Goal: Information Seeking & Learning: Find specific fact

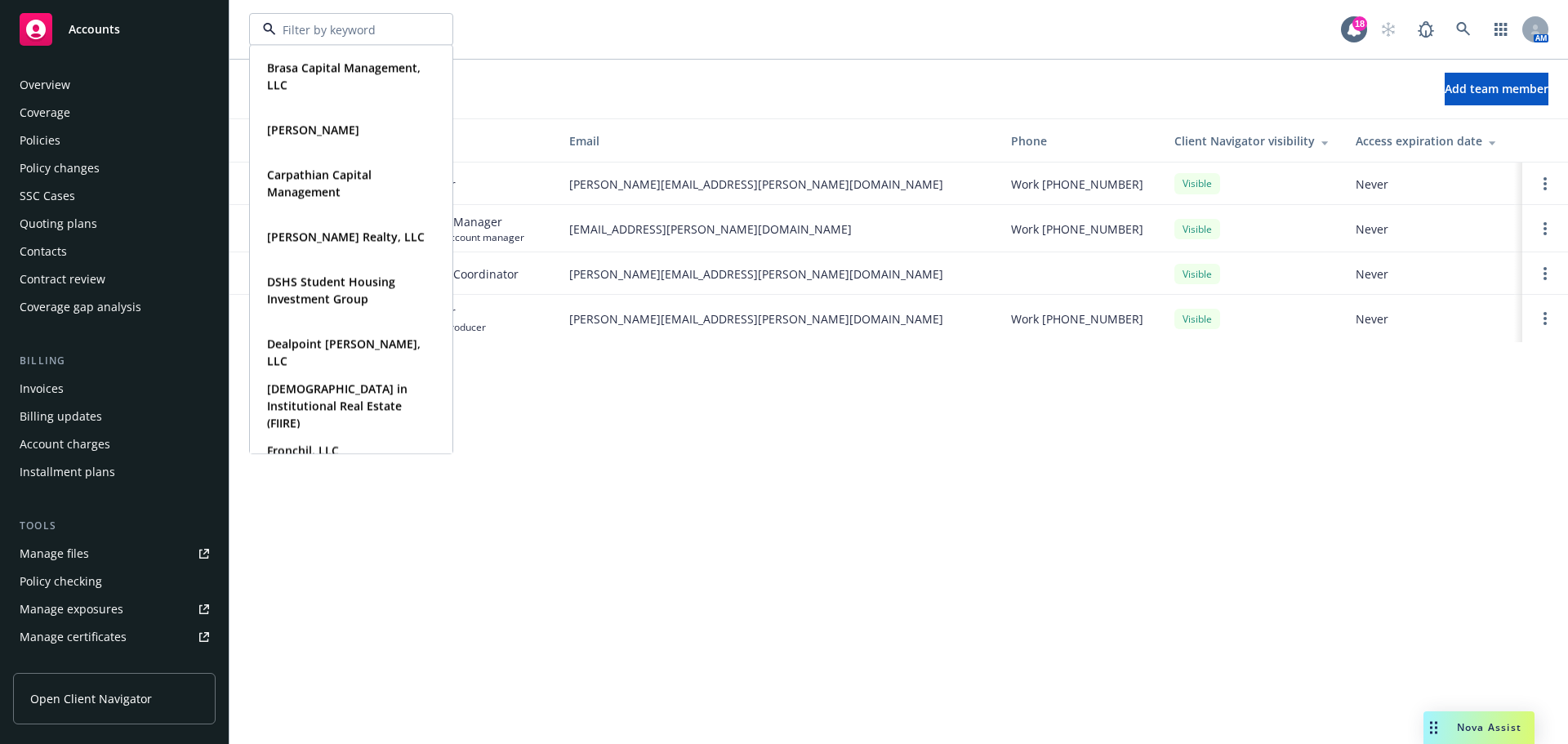
scroll to position [348, 0]
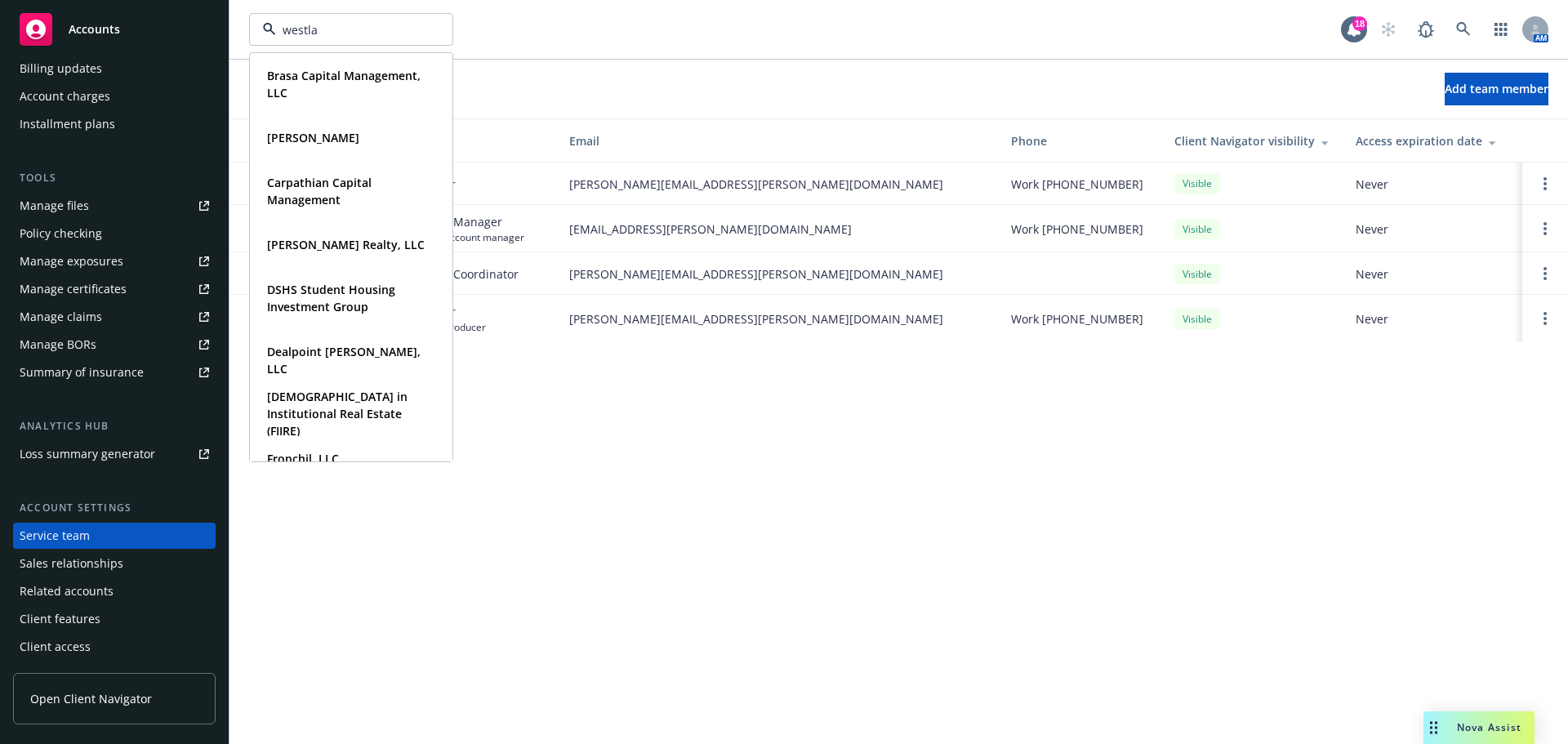
type input "westlan"
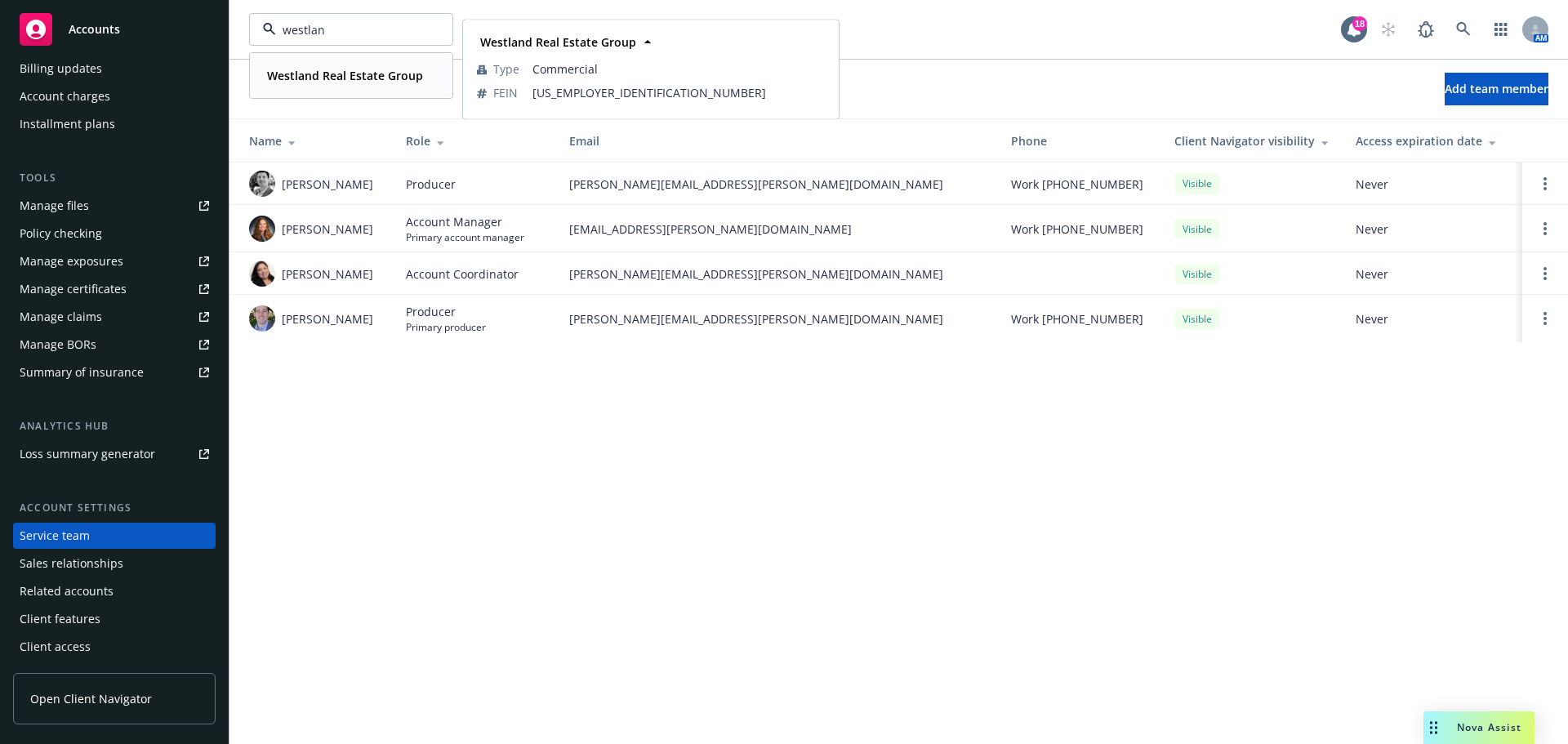
click at [304, 74] on strong "Westland Real Estate Group" at bounding box center [345, 76] width 156 height 16
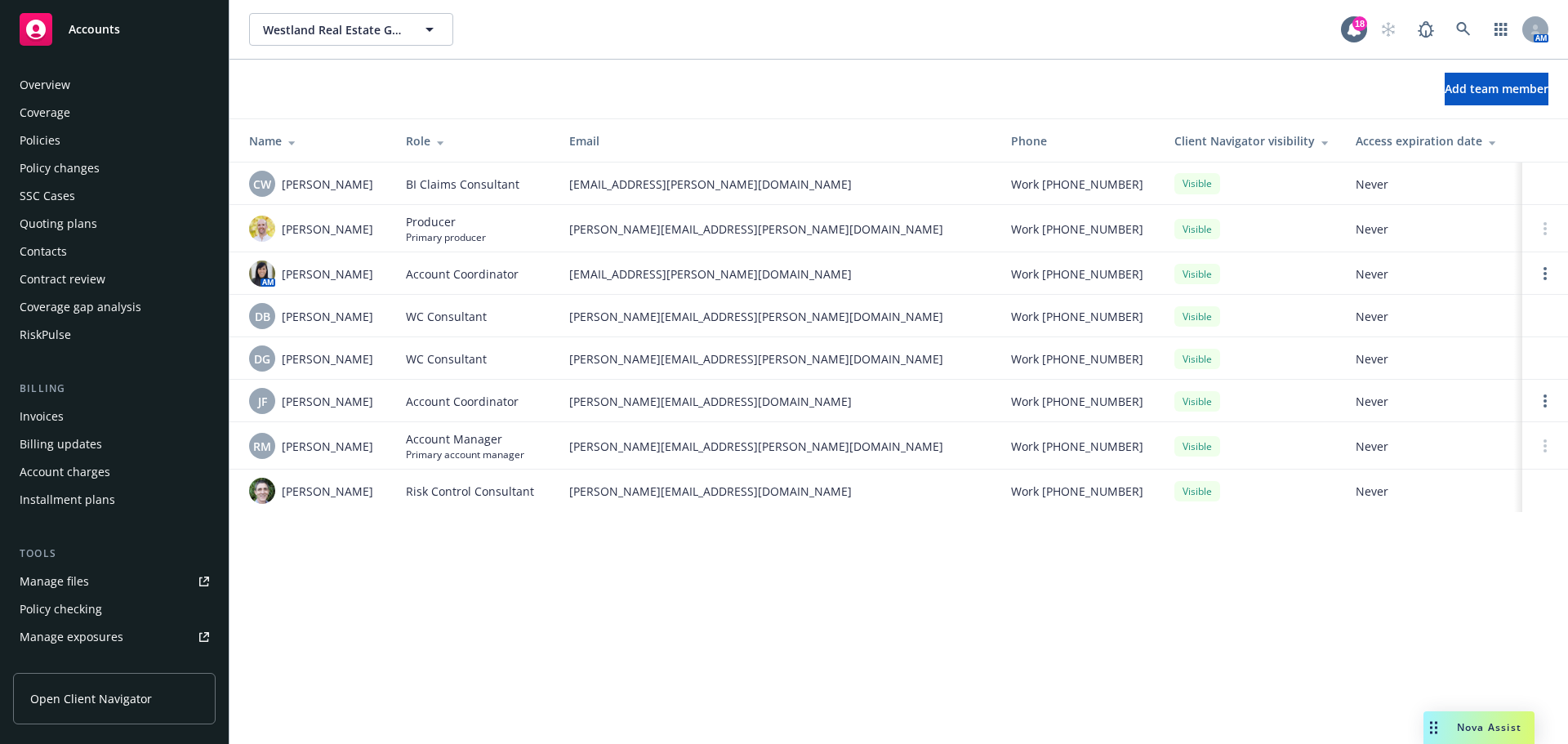
click at [49, 141] on div "Policies" at bounding box center [40, 140] width 41 height 26
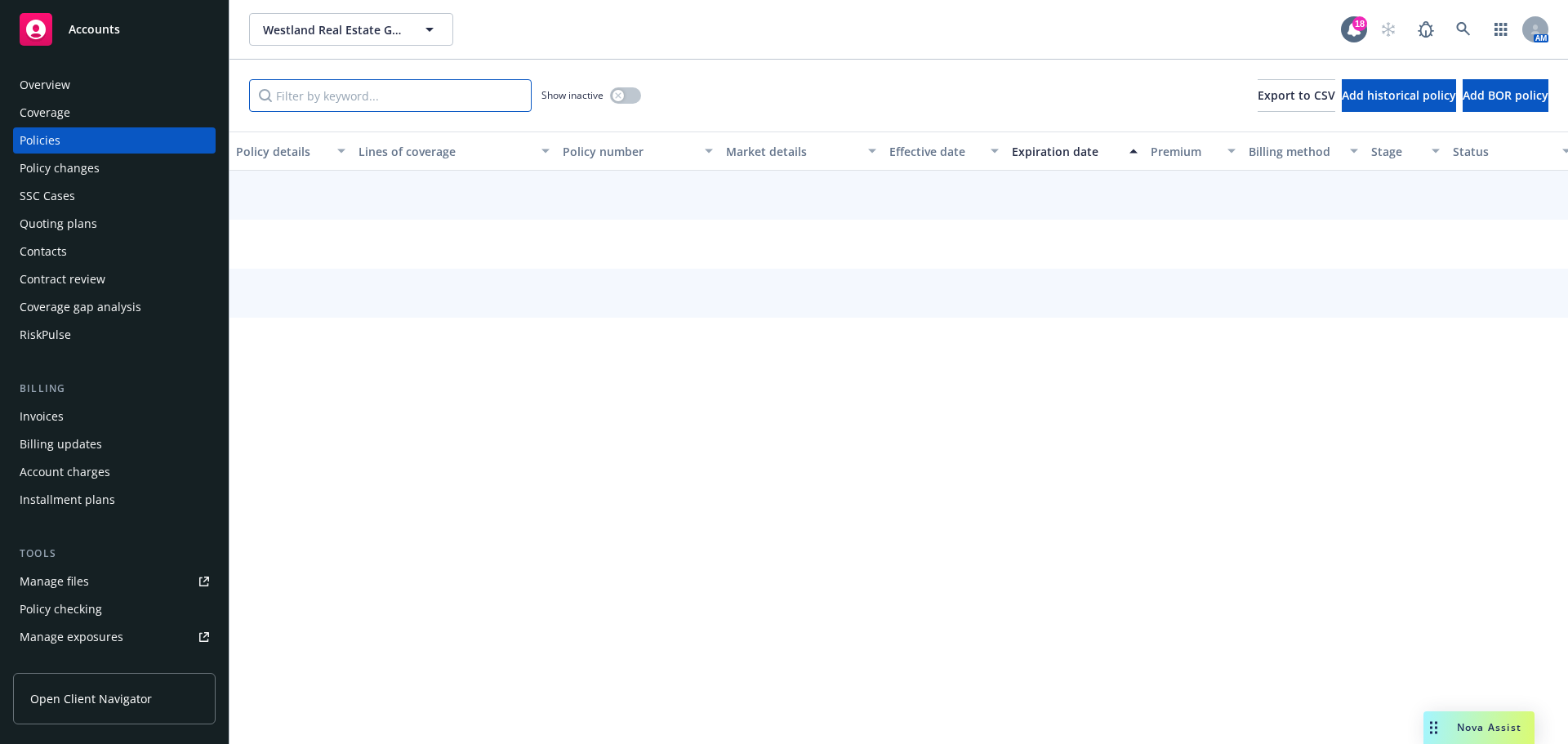
click at [403, 103] on input "Filter by keyword..." at bounding box center [390, 95] width 283 height 33
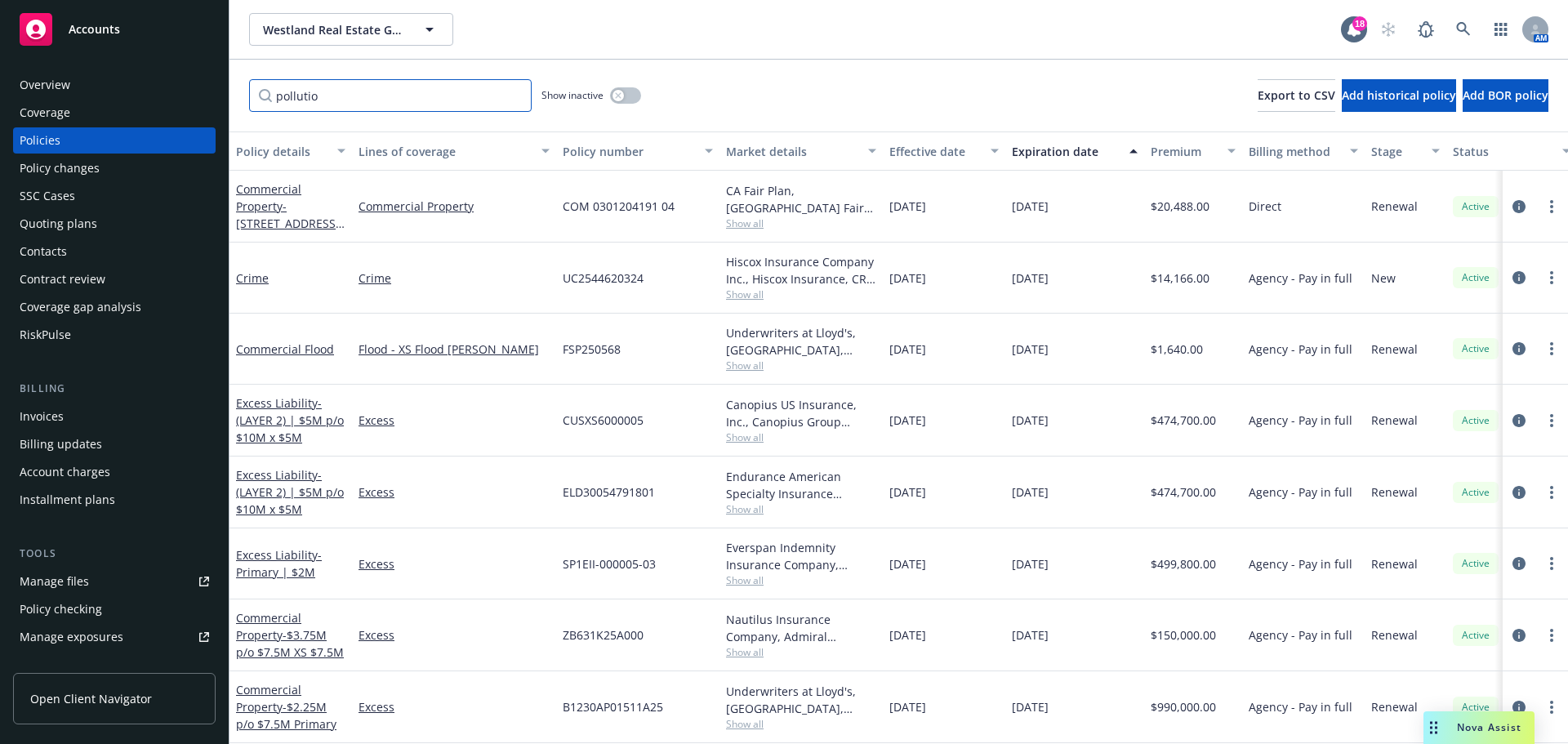
type input "pollution"
click at [405, 90] on input "Filter by keyword..." at bounding box center [390, 95] width 283 height 33
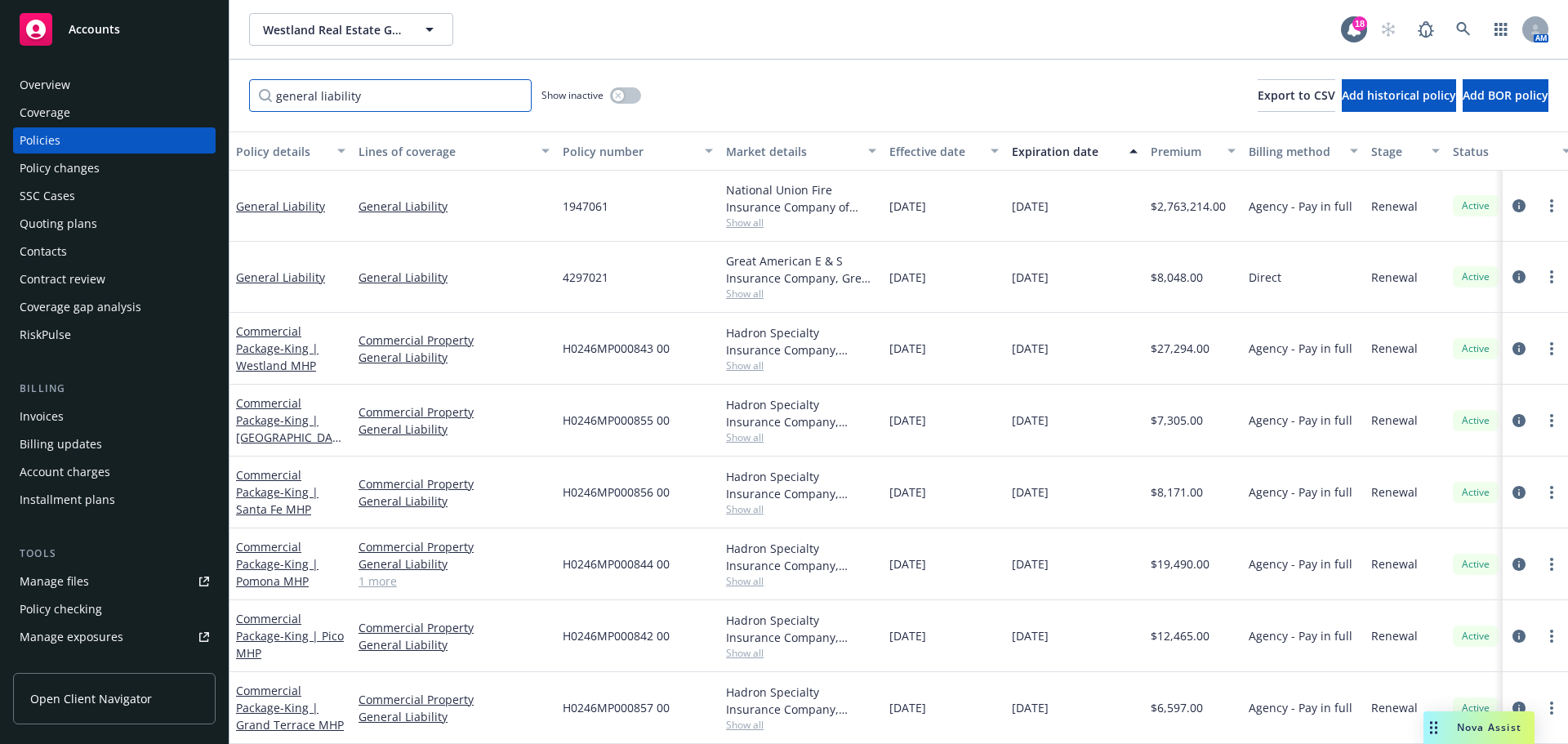
type input "general liability"
drag, startPoint x: 608, startPoint y: 200, endPoint x: 563, endPoint y: 207, distance: 45.5
click at [563, 207] on span "1947061" at bounding box center [586, 206] width 45 height 17
copy span "1947061"
click at [1513, 206] on icon "circleInformation" at bounding box center [1519, 206] width 13 height 13
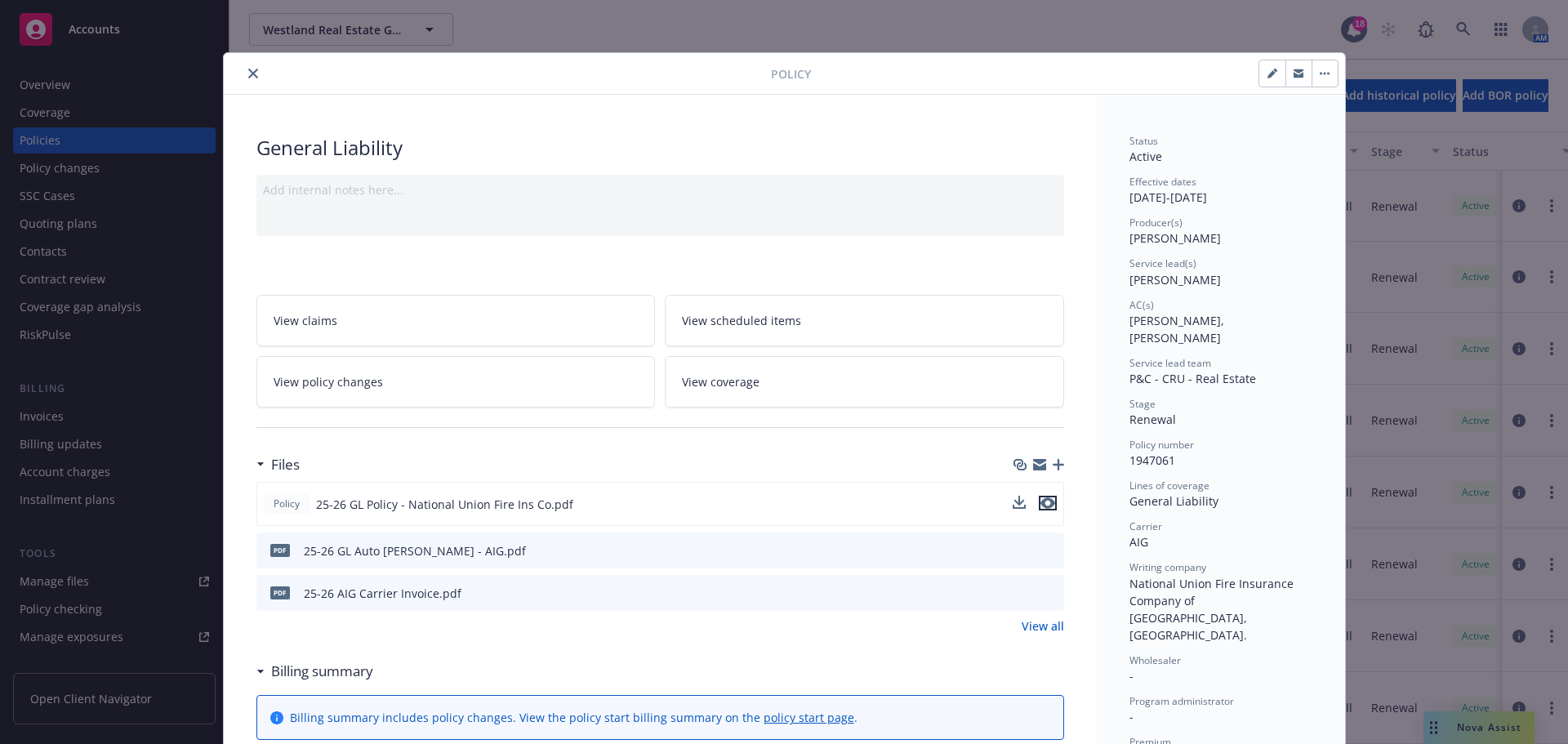
click at [1040, 504] on icon "preview file" at bounding box center [1047, 503] width 15 height 12
click at [233, 78] on div at bounding box center [500, 73] width 540 height 20
click at [243, 76] on button "close" at bounding box center [253, 73] width 20 height 20
